Goal: Task Accomplishment & Management: Use online tool/utility

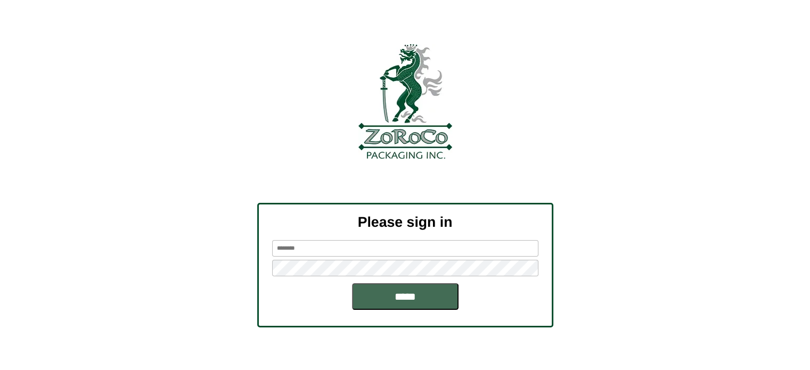
type input "********"
click at [383, 295] on input "*****" at bounding box center [405, 296] width 107 height 27
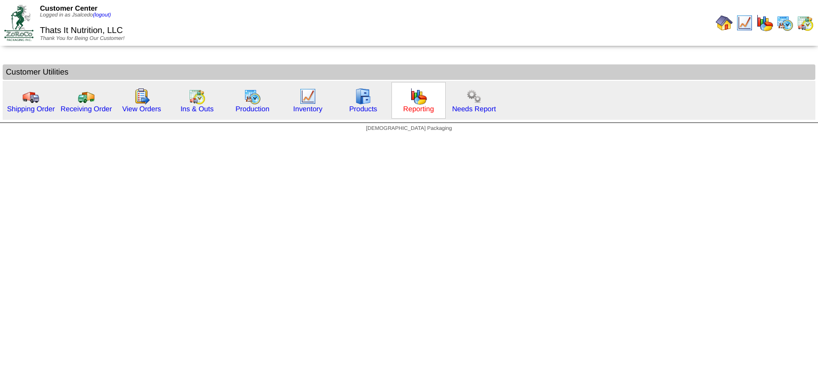
click at [405, 109] on link "Reporting" at bounding box center [418, 109] width 31 height 8
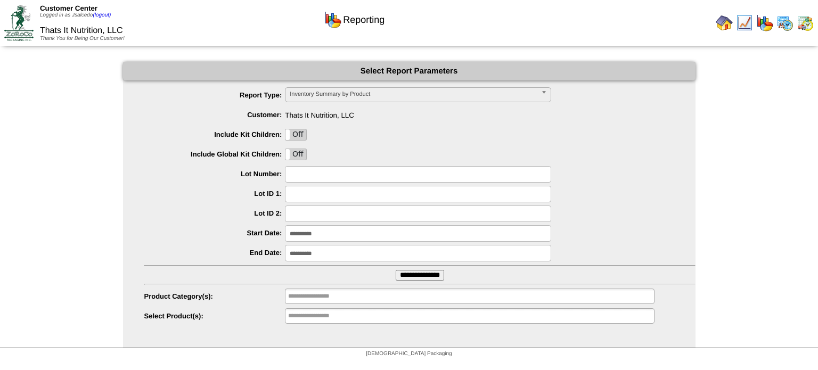
click at [418, 277] on input "**********" at bounding box center [420, 275] width 48 height 11
